Goal: Transaction & Acquisition: Purchase product/service

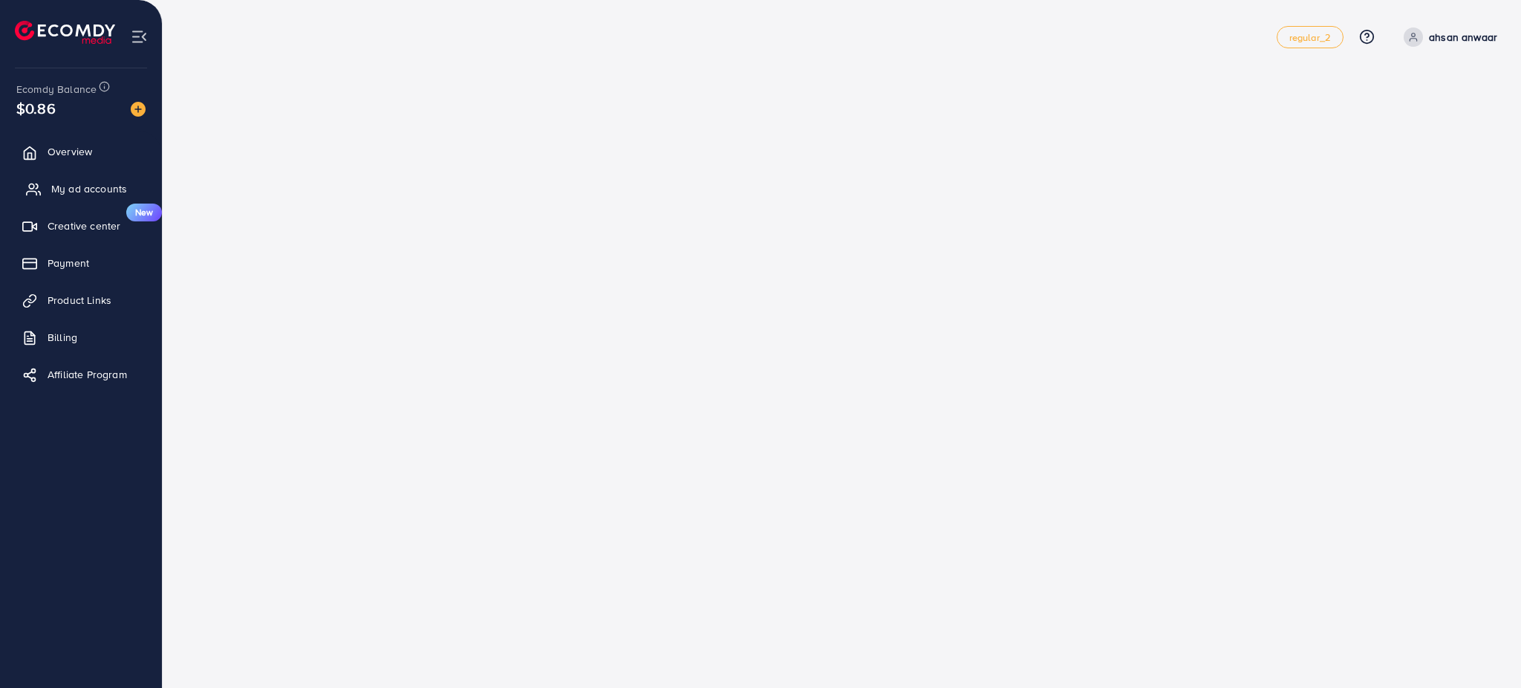
click at [60, 181] on span "My ad accounts" at bounding box center [89, 188] width 76 height 15
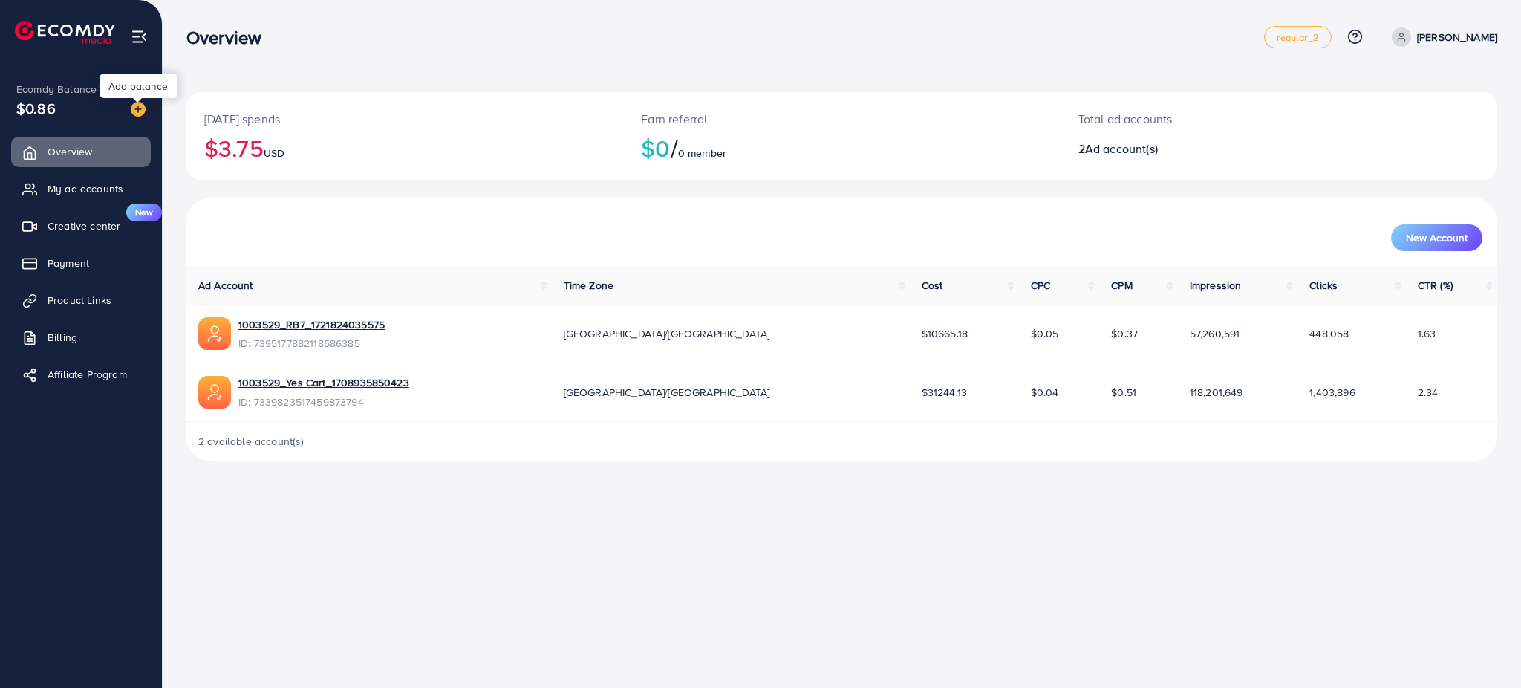
click at [143, 110] on img at bounding box center [138, 109] width 15 height 15
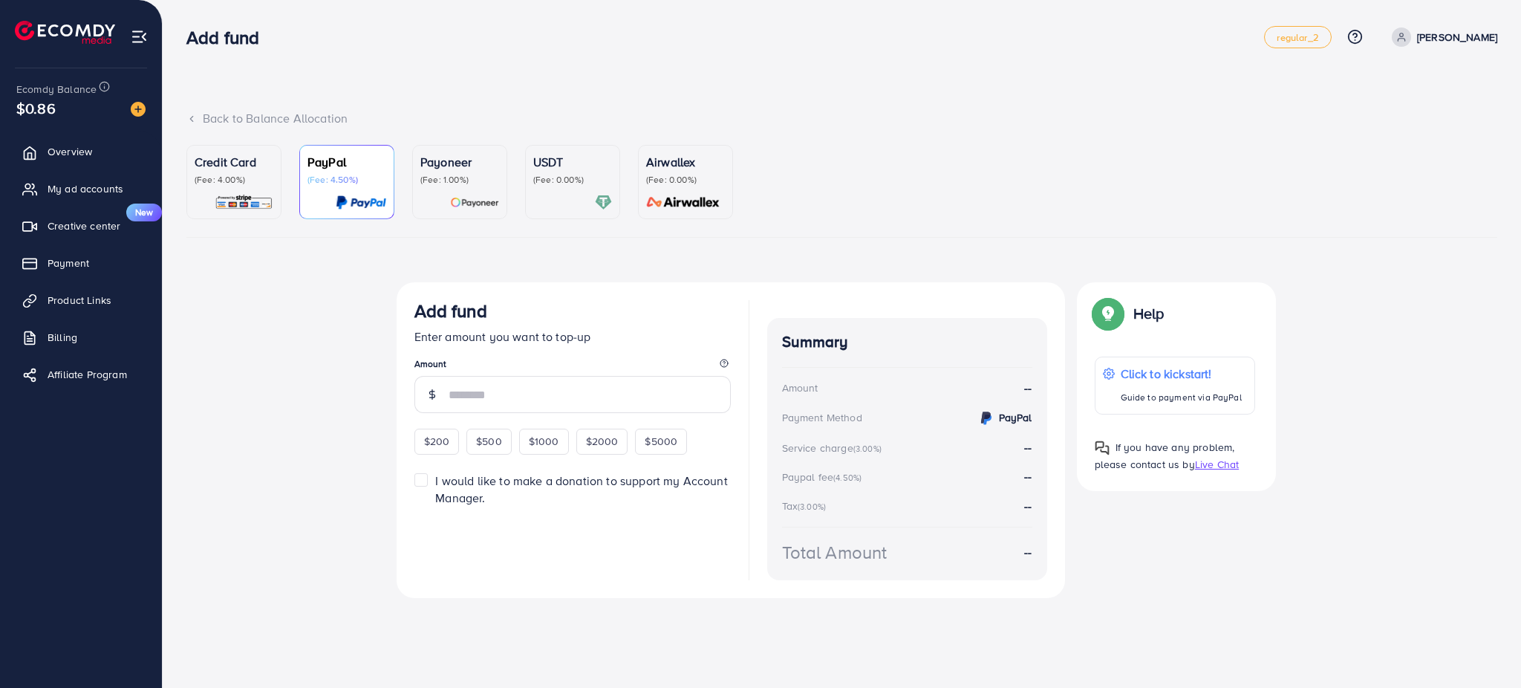
click at [551, 160] on p "USDT" at bounding box center [572, 162] width 79 height 18
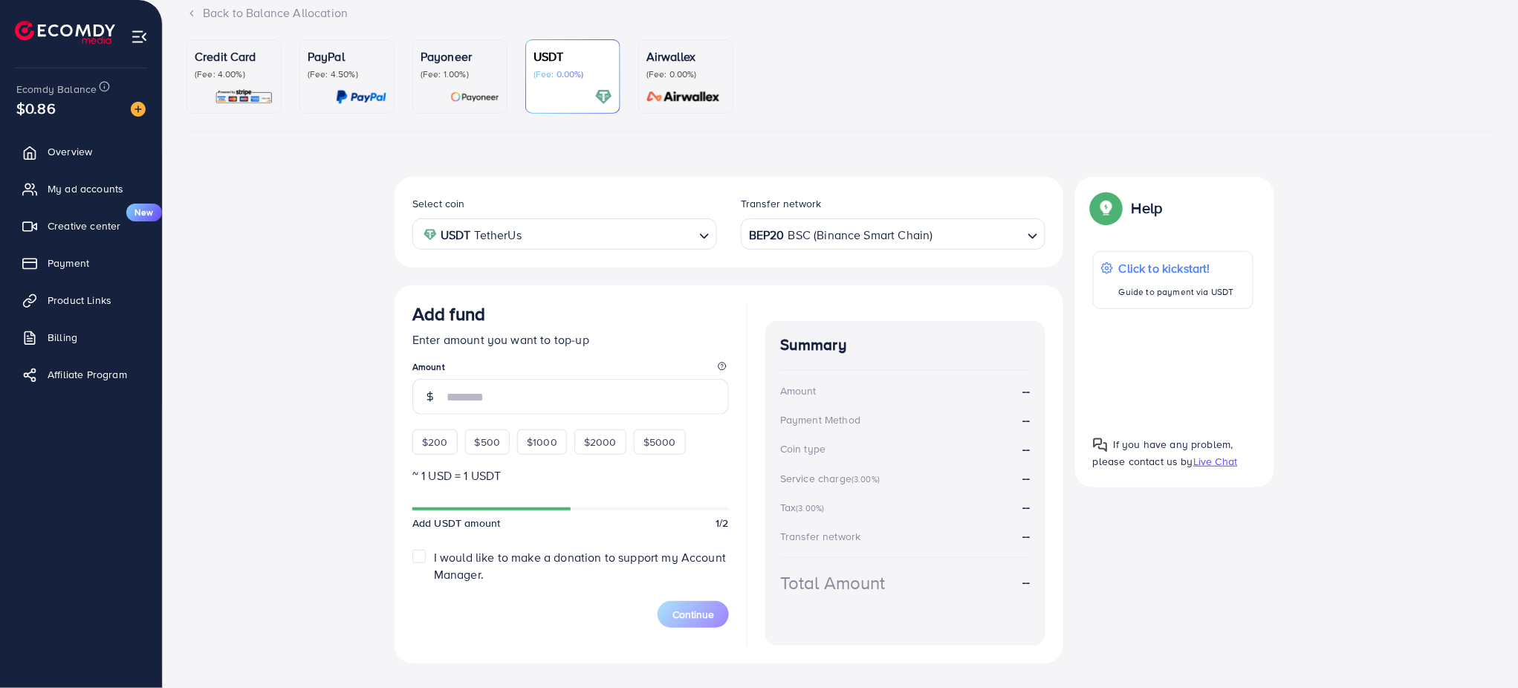
scroll to position [107, 0]
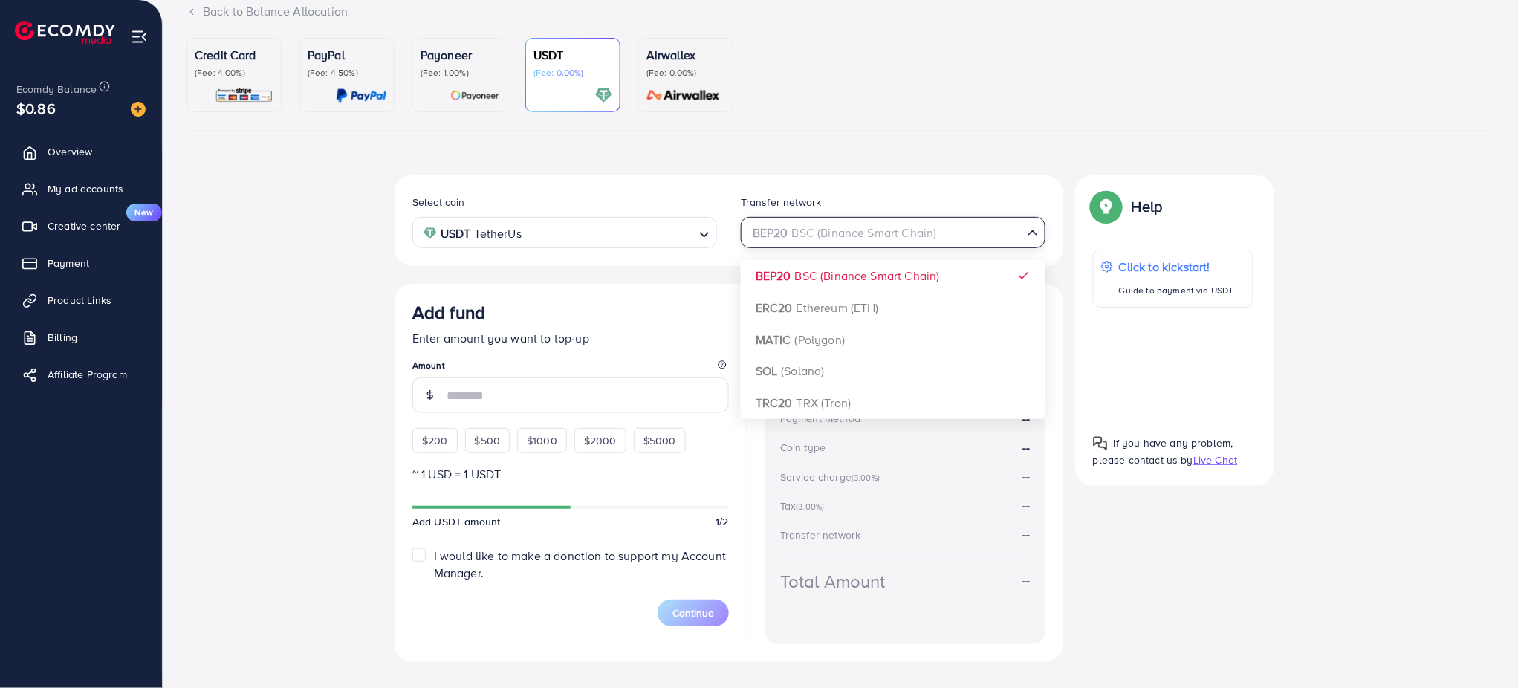
click at [805, 235] on div "BEP20 BSC (Binance Smart Chain)" at bounding box center [884, 231] width 277 height 26
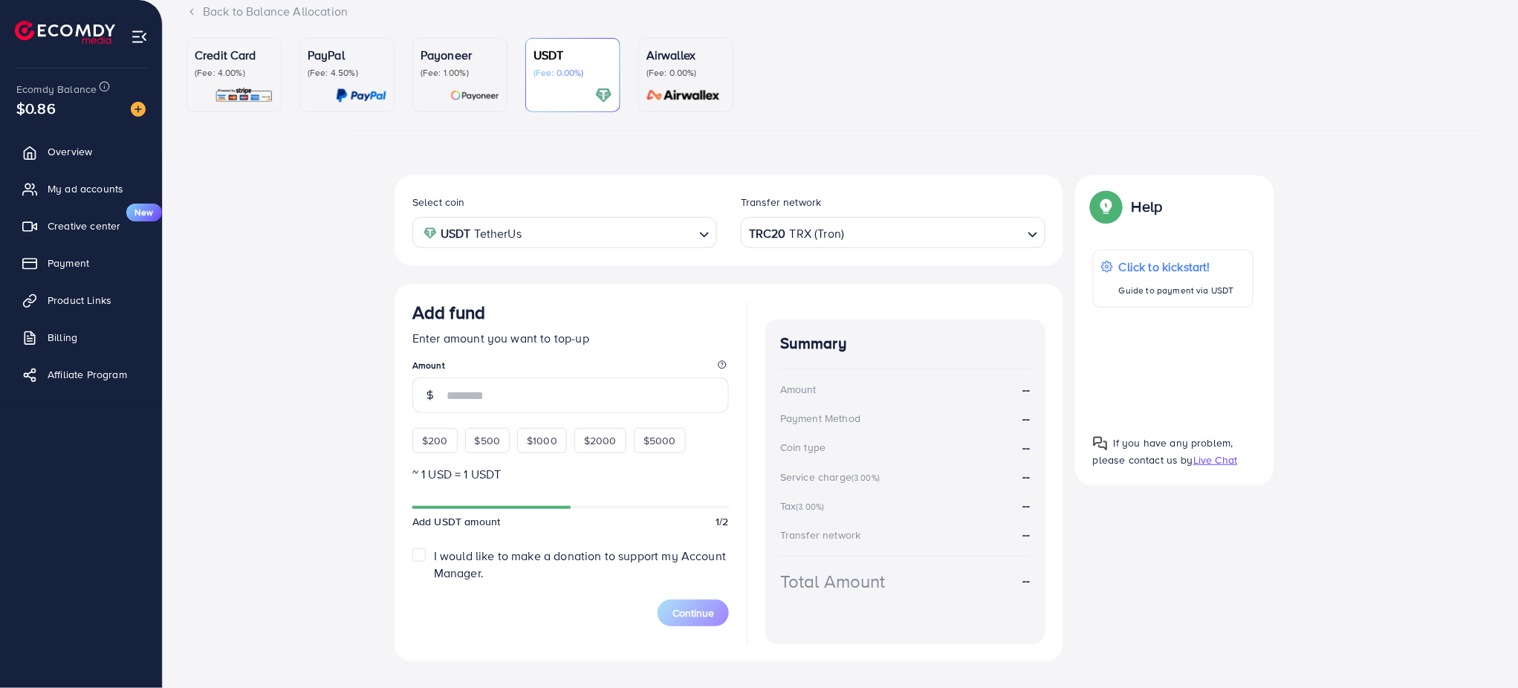
scroll to position [134, 0]
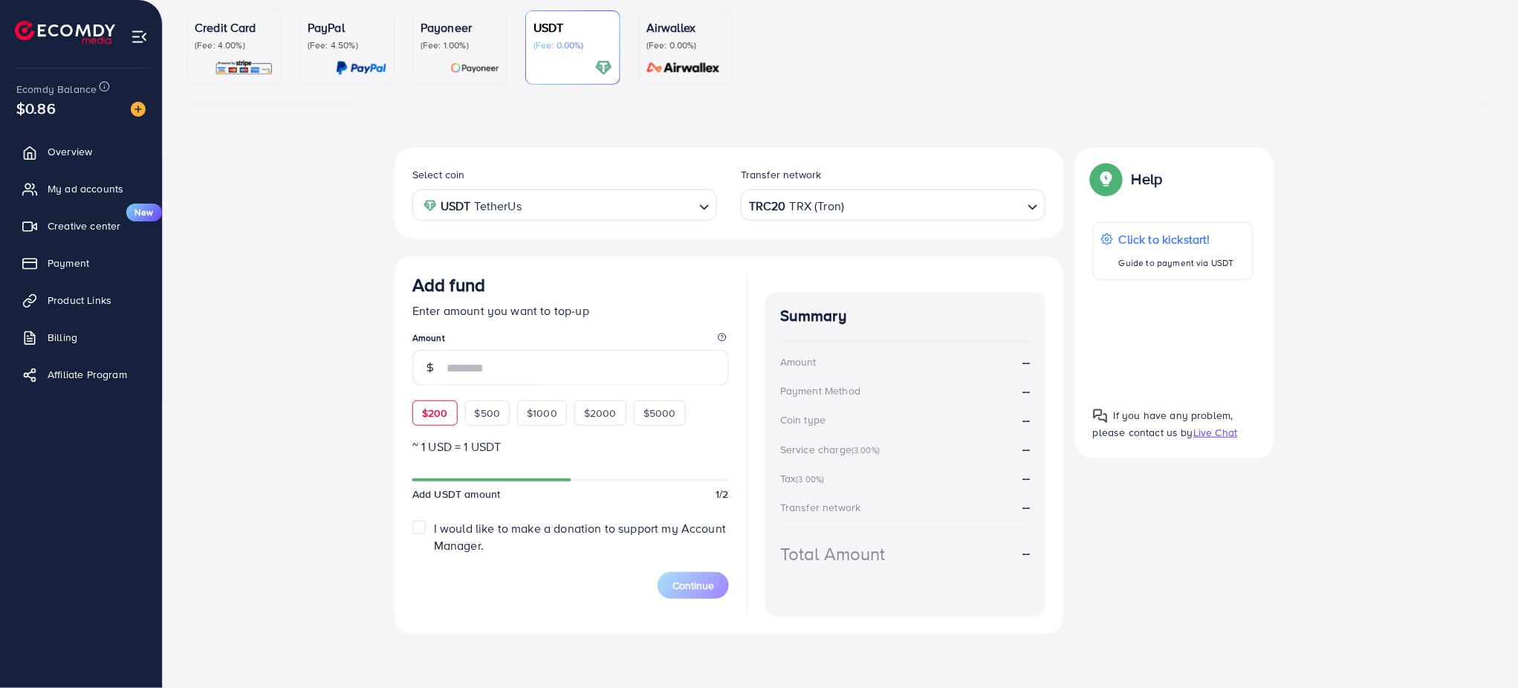
click at [440, 414] on span "$200" at bounding box center [435, 413] width 26 height 15
type input "***"
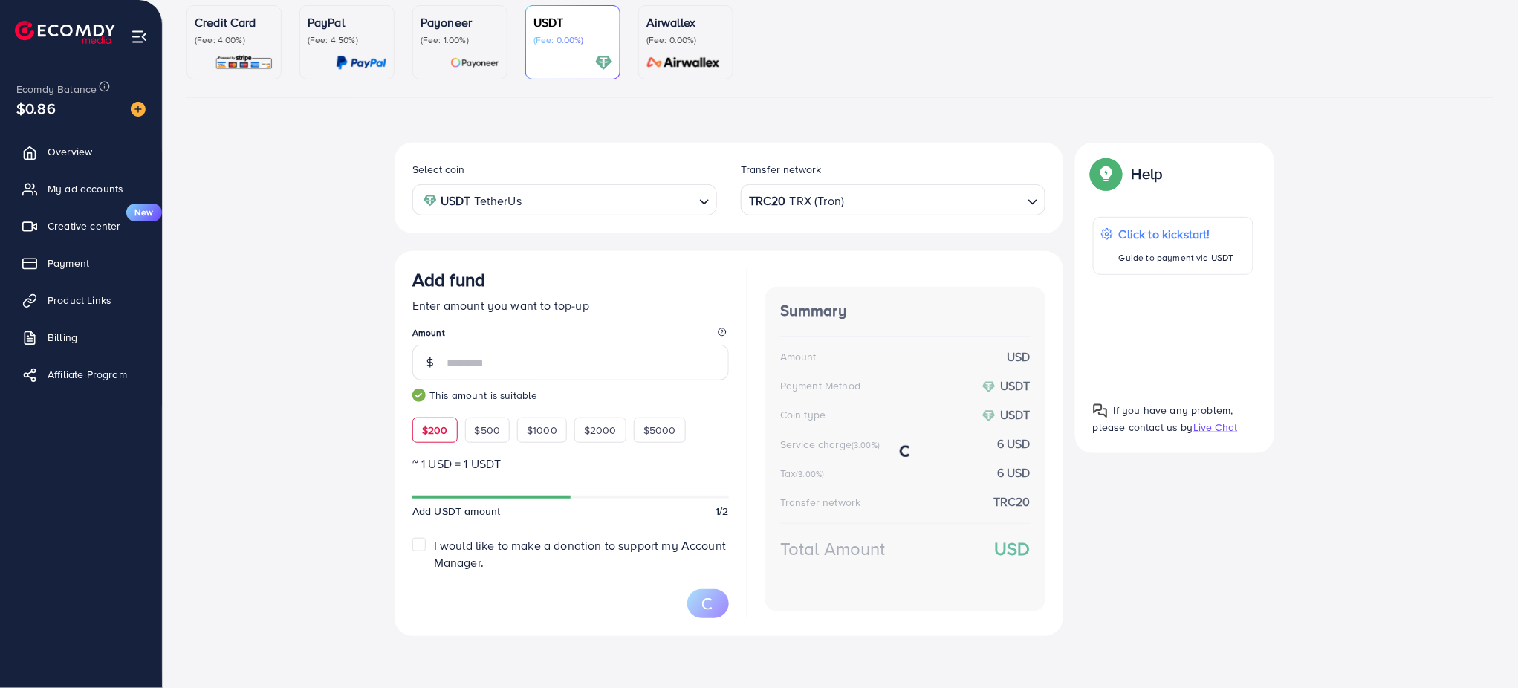
scroll to position [138, 0]
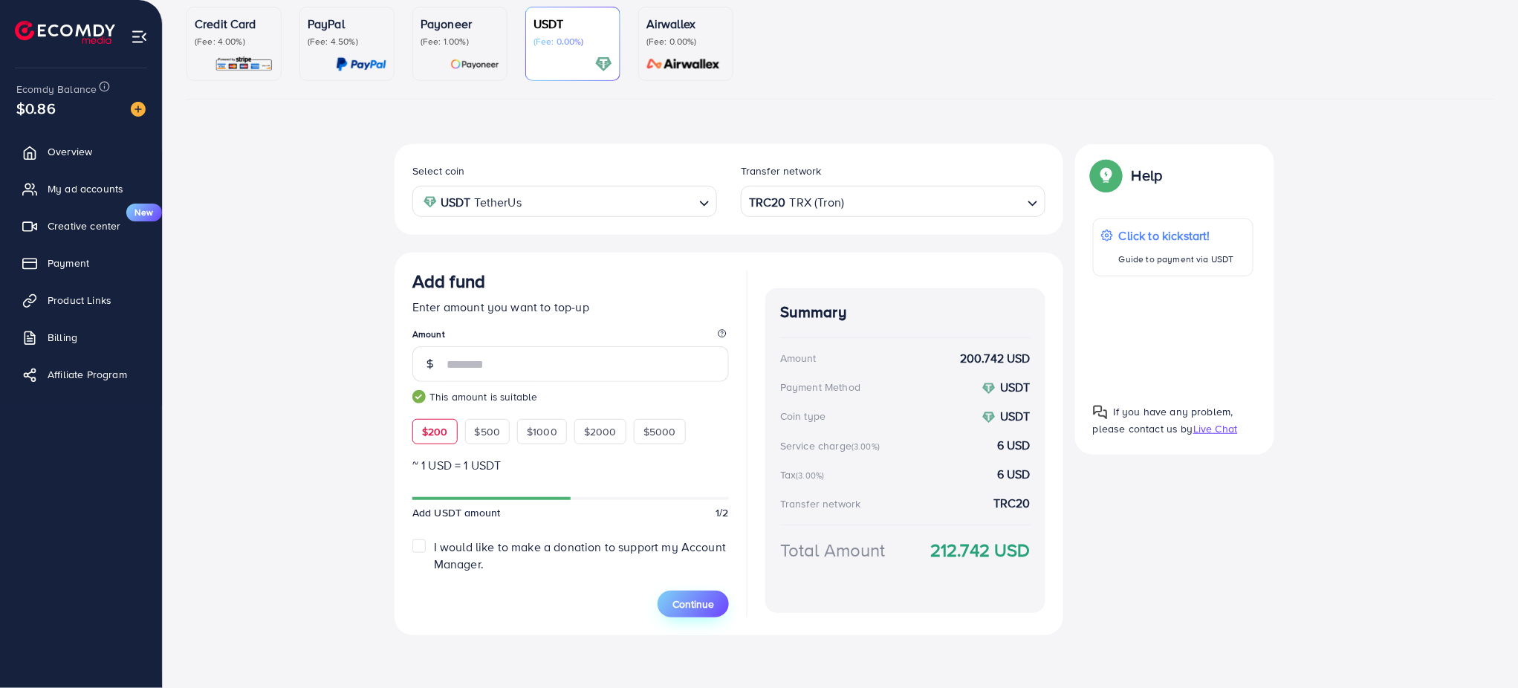
click at [694, 617] on button "Continue" at bounding box center [692, 604] width 71 height 27
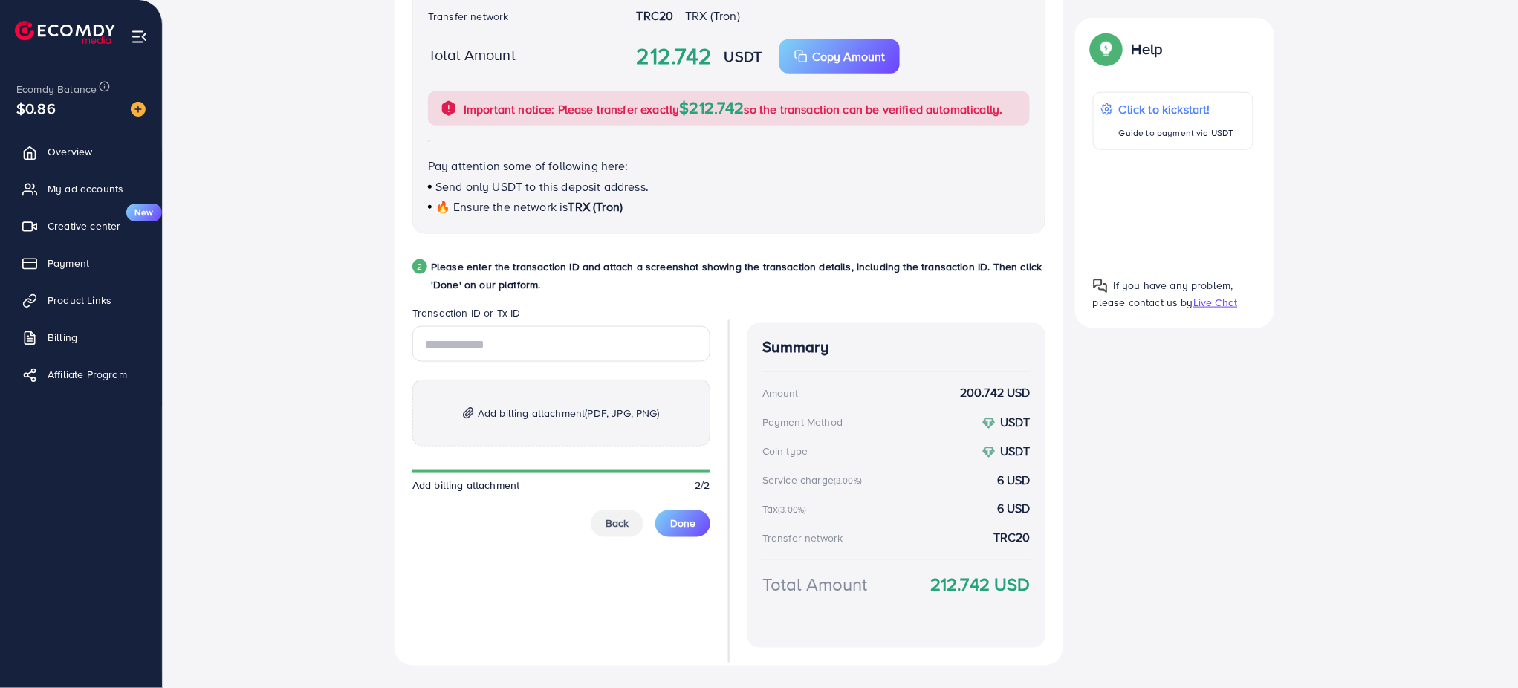
scroll to position [538, 0]
click at [624, 528] on span "Back" at bounding box center [616, 523] width 23 height 15
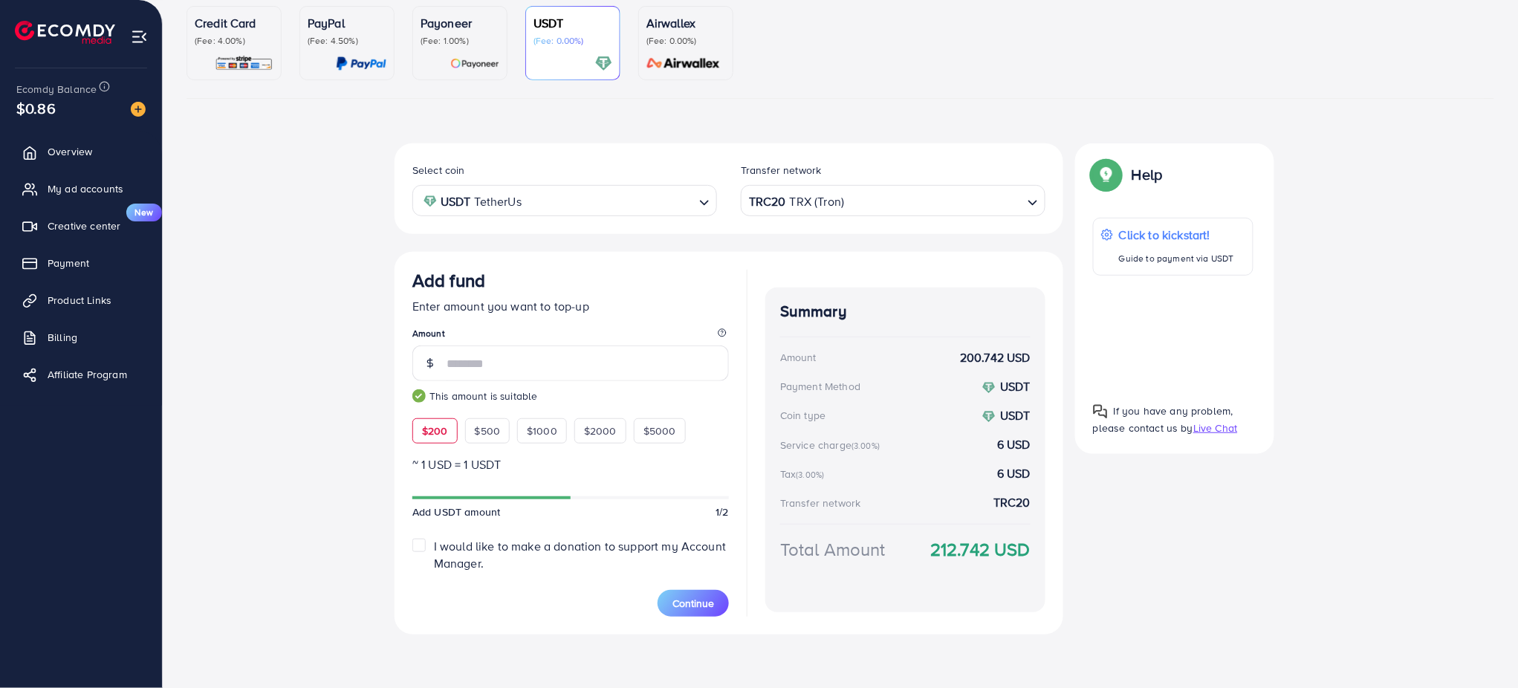
scroll to position [138, 0]
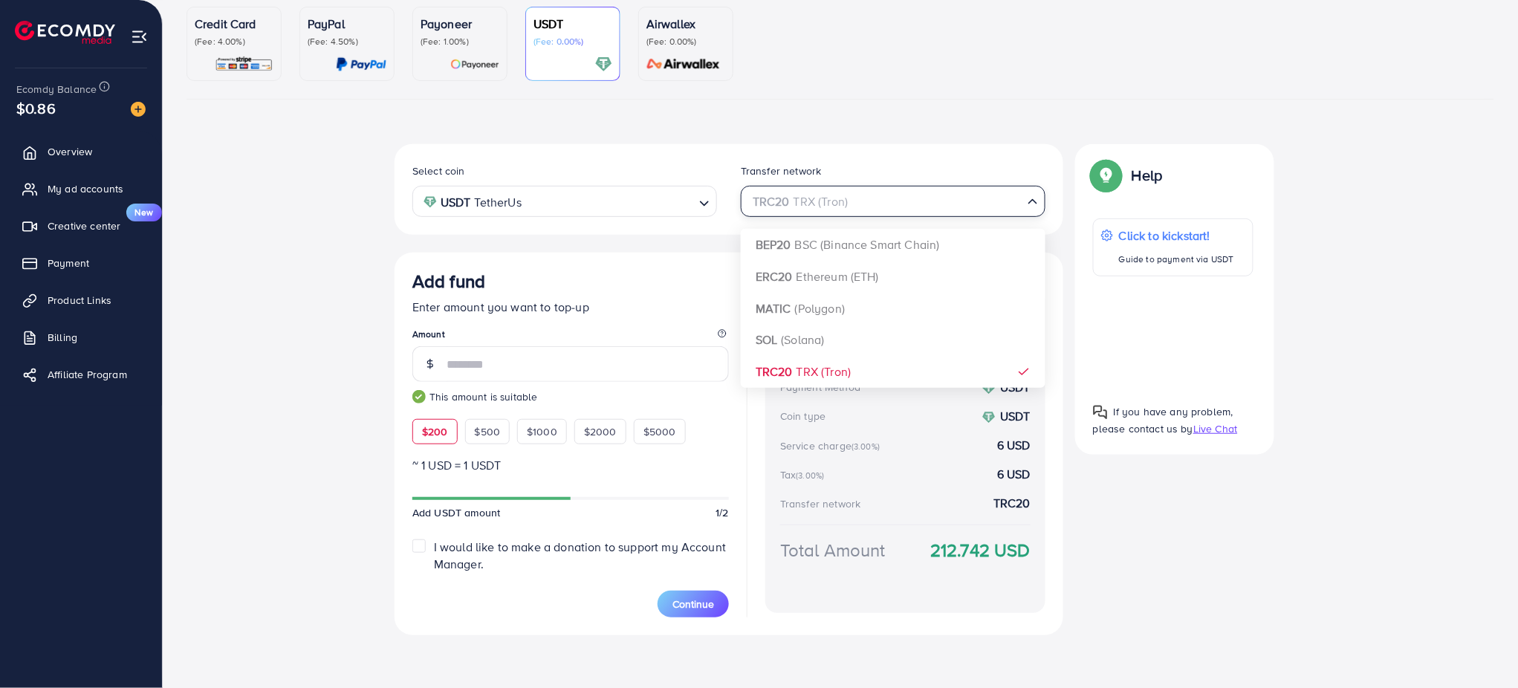
drag, startPoint x: 766, startPoint y: 206, endPoint x: 799, endPoint y: 385, distance: 182.0
click at [799, 216] on div "TRC20 TRX (Tron) Loading... BEP20 BSC (Binance Smart Chain) ERC20 Ethereum (ETH…" at bounding box center [893, 201] width 305 height 30
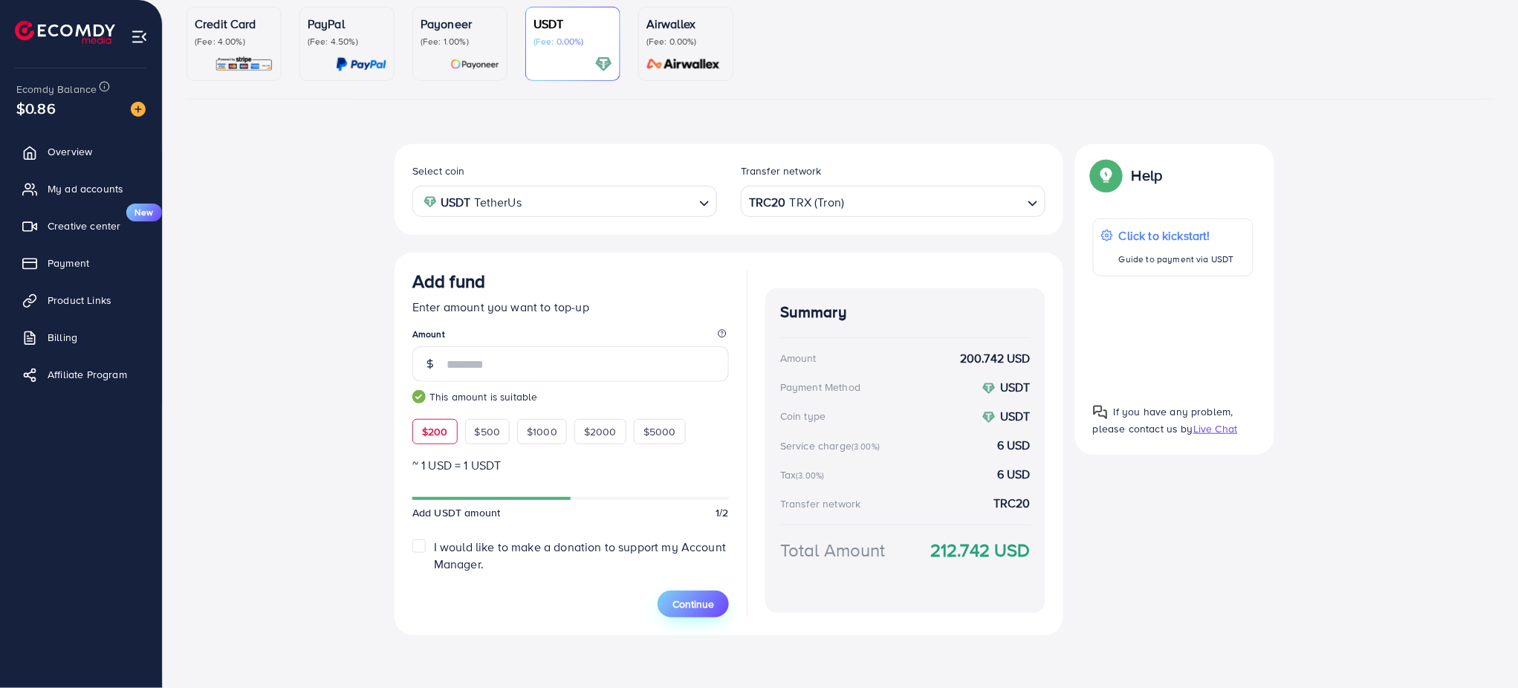
click at [674, 594] on button "Continue" at bounding box center [692, 604] width 71 height 27
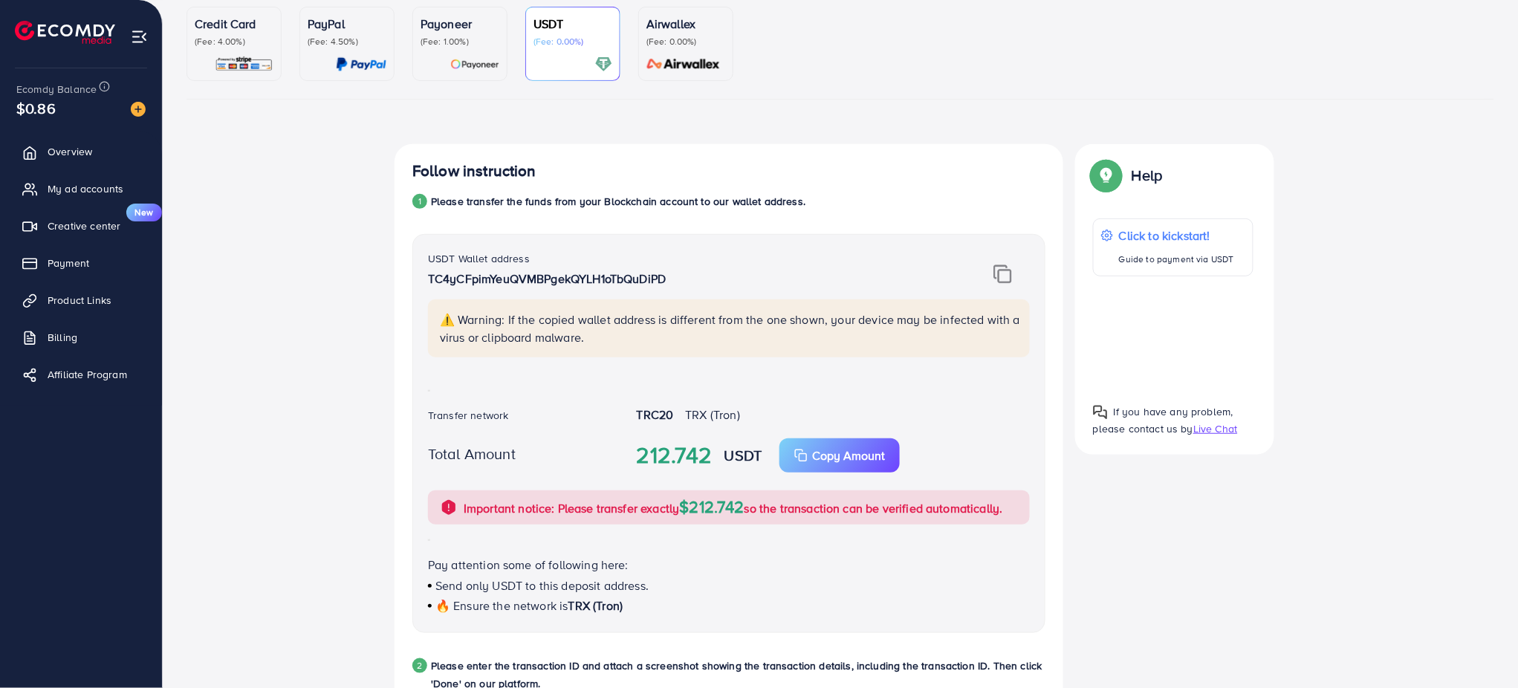
click at [1001, 269] on img at bounding box center [1002, 273] width 19 height 19
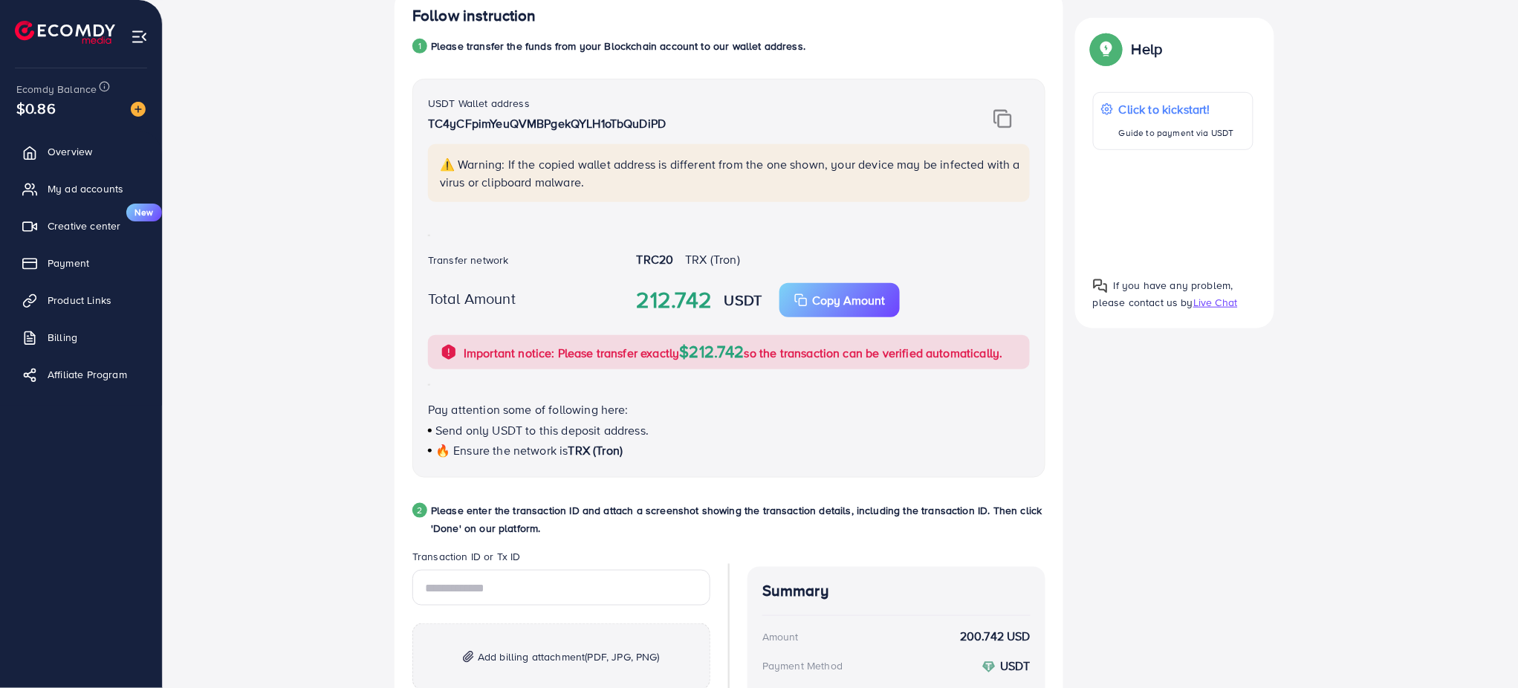
scroll to position [355, 0]
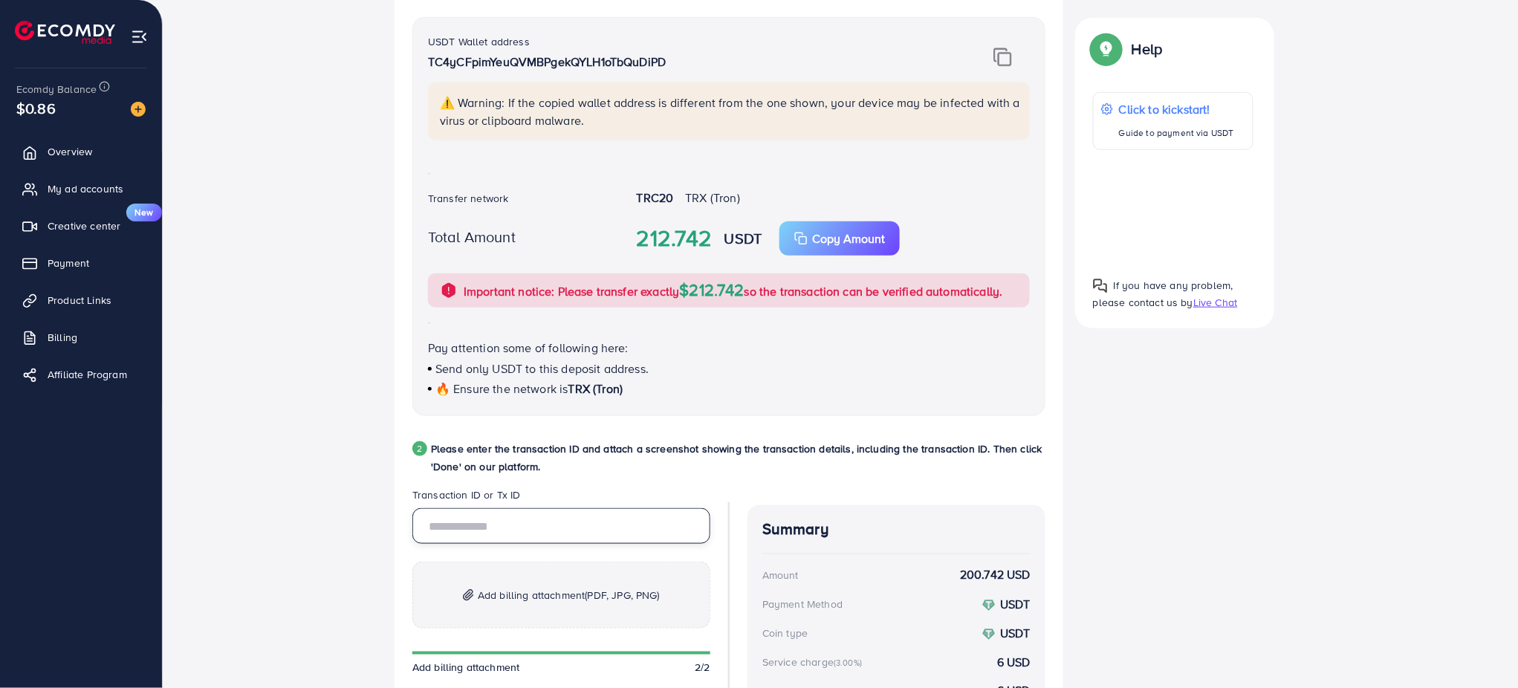
click at [518, 536] on input "text" at bounding box center [561, 526] width 298 height 36
paste input "**********"
type input "**********"
click at [527, 594] on span "Add billing attachment (PDF, JPG, PNG)" at bounding box center [569, 595] width 182 height 18
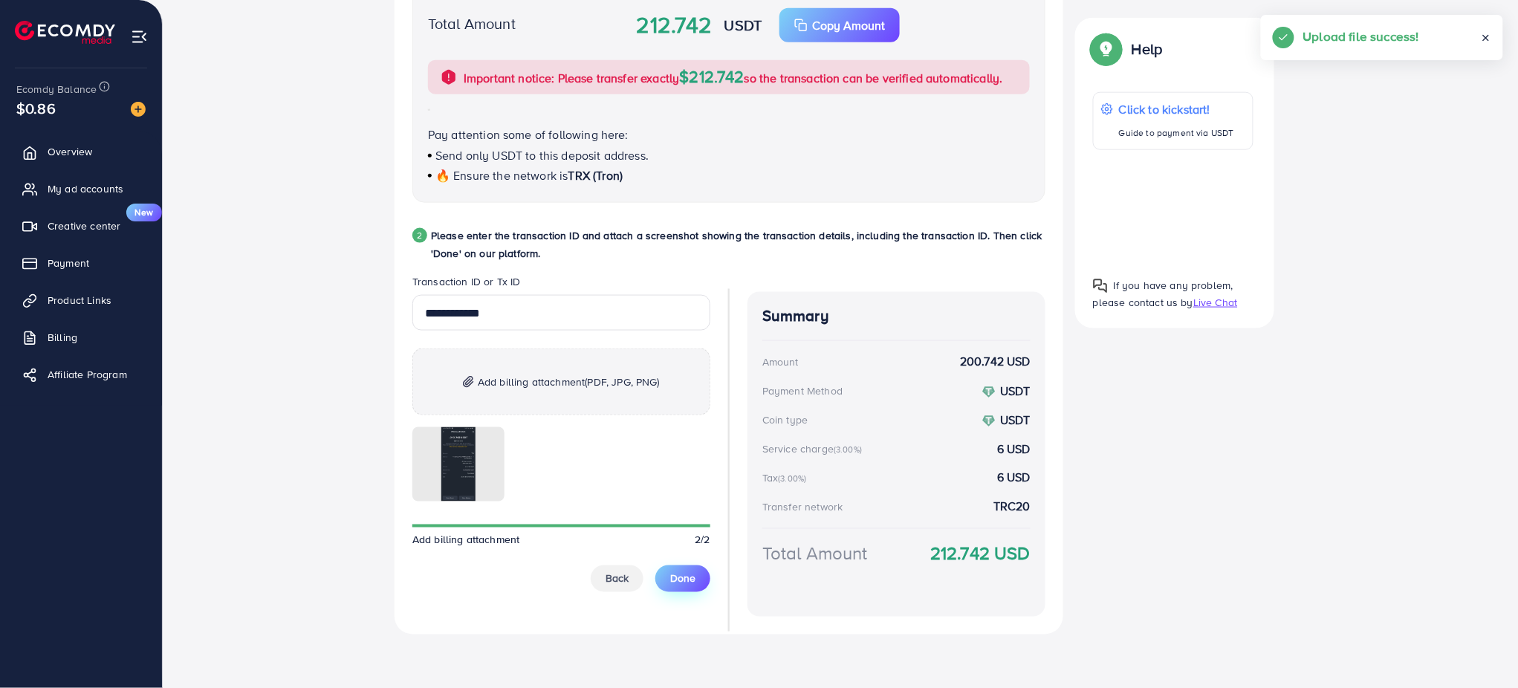
click at [686, 577] on span "Done" at bounding box center [682, 578] width 25 height 15
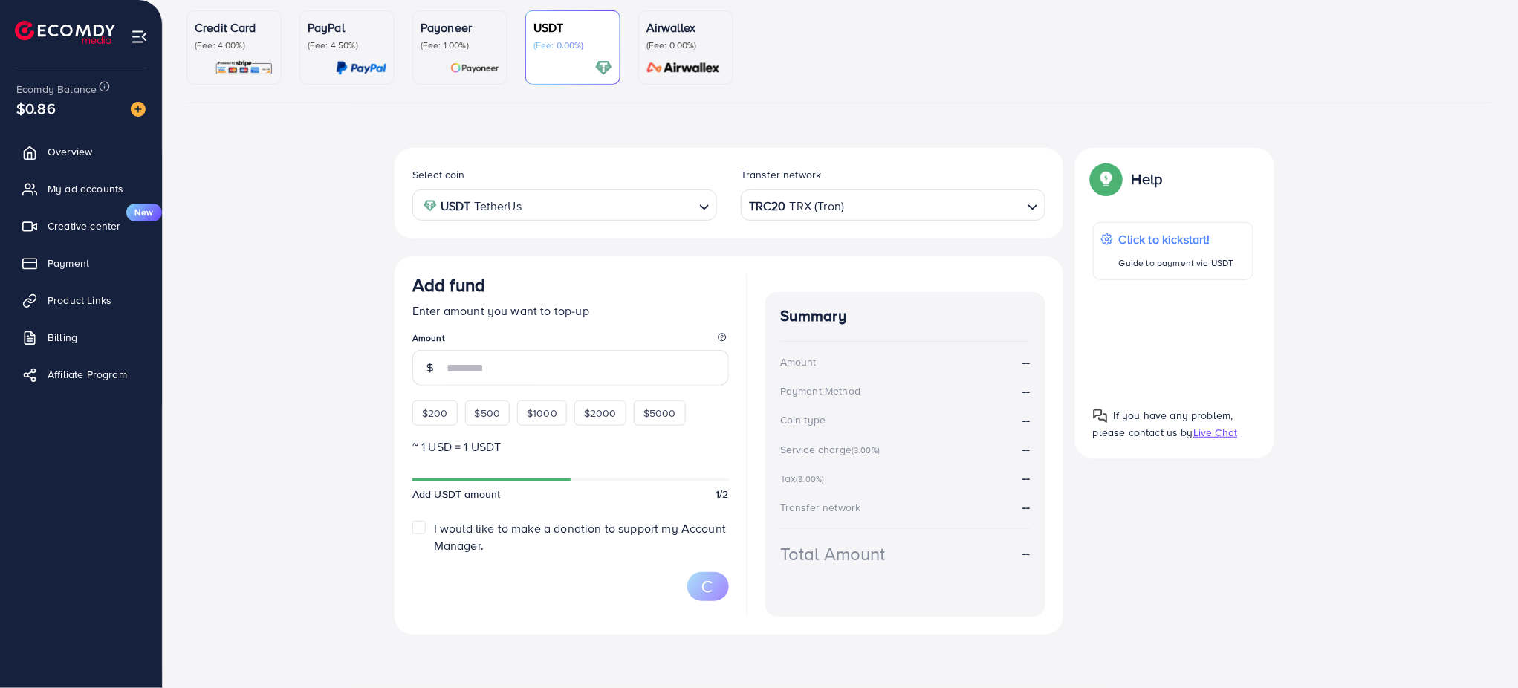
scroll to position [134, 0]
